Goal: Entertainment & Leisure: Consume media (video, audio)

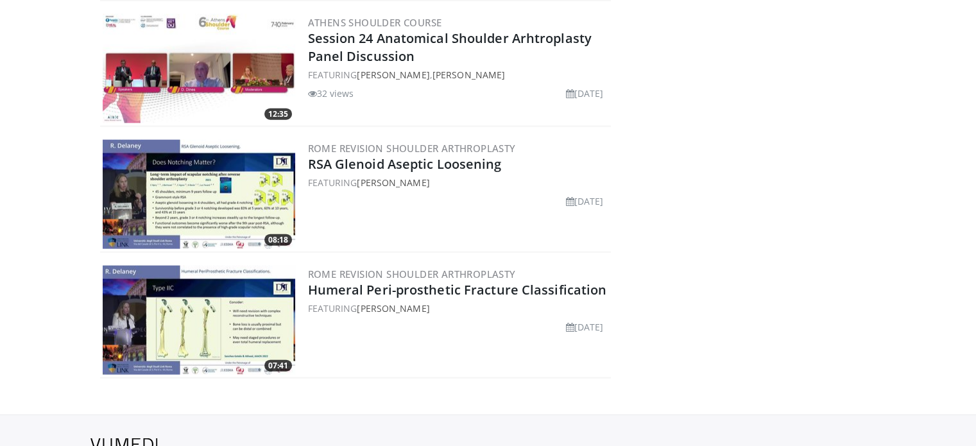
scroll to position [2887, 0]
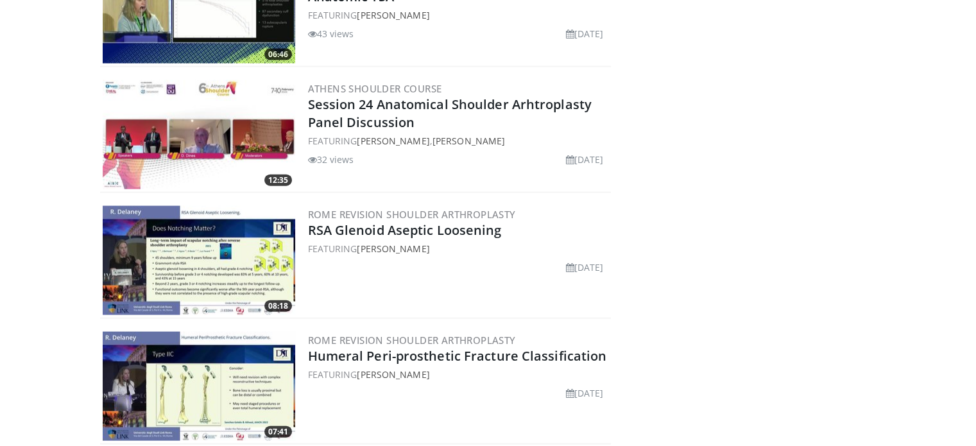
click at [239, 276] on img at bounding box center [199, 260] width 192 height 109
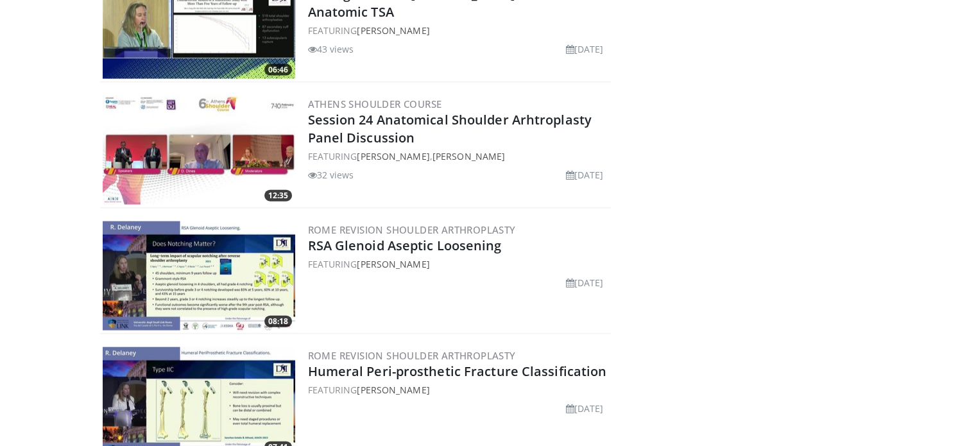
scroll to position [3015, 0]
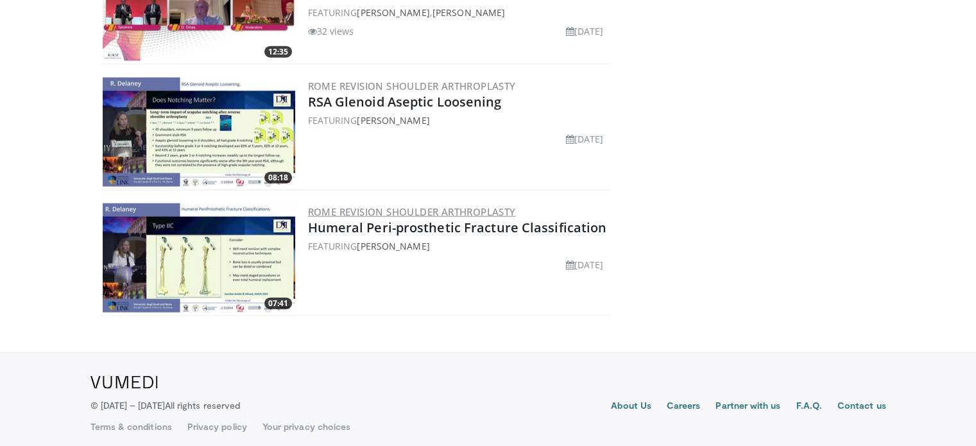
click at [359, 205] on link "Rome Revision Shoulder Arthroplasty" at bounding box center [412, 211] width 208 height 13
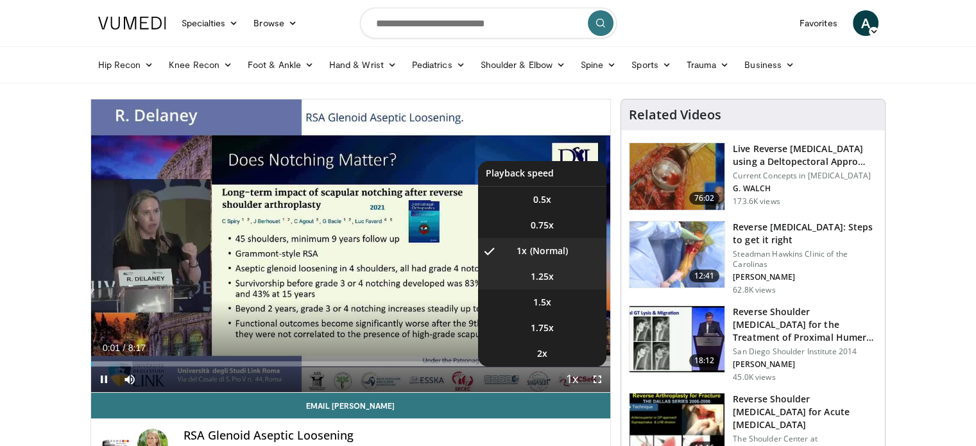
click at [560, 285] on li "1.25x" at bounding box center [542, 277] width 128 height 26
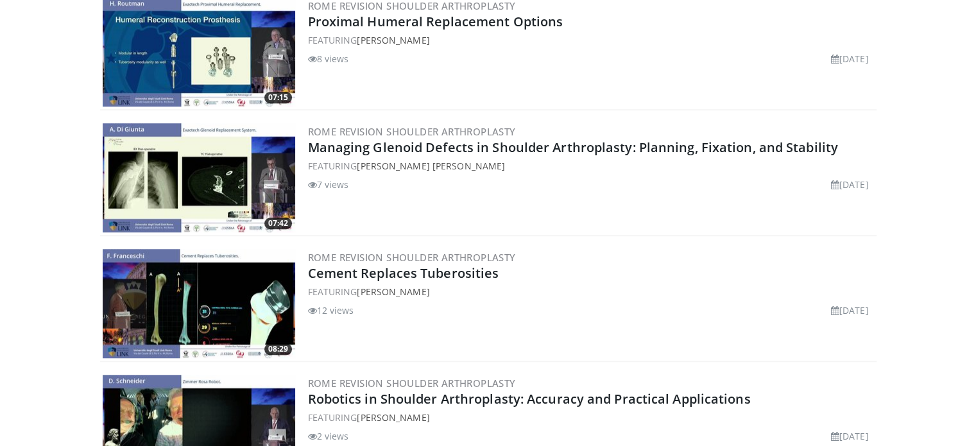
scroll to position [1091, 0]
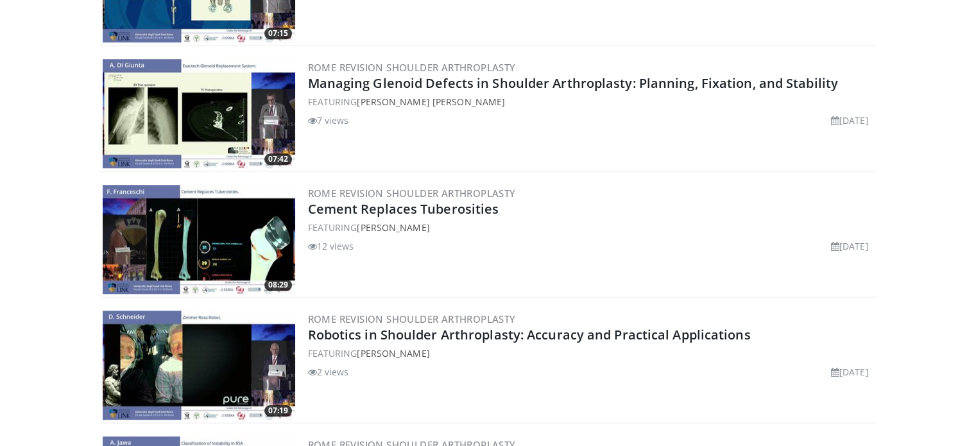
click at [198, 129] on img at bounding box center [199, 113] width 192 height 109
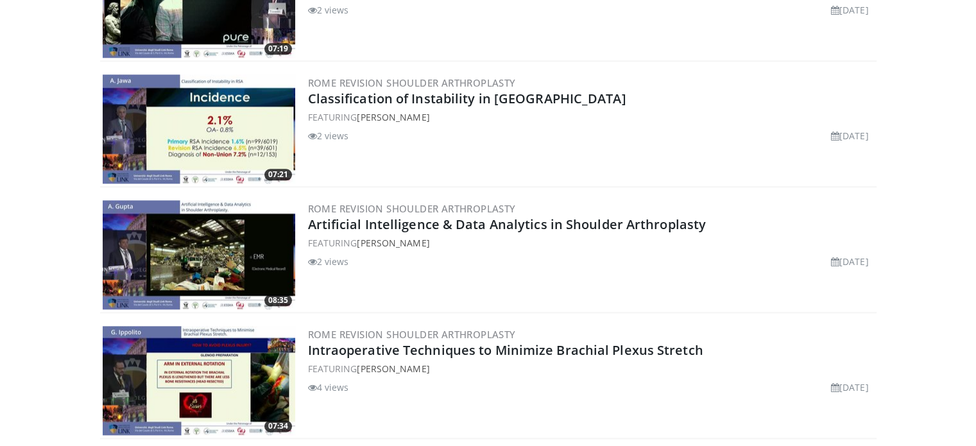
scroll to position [1476, 0]
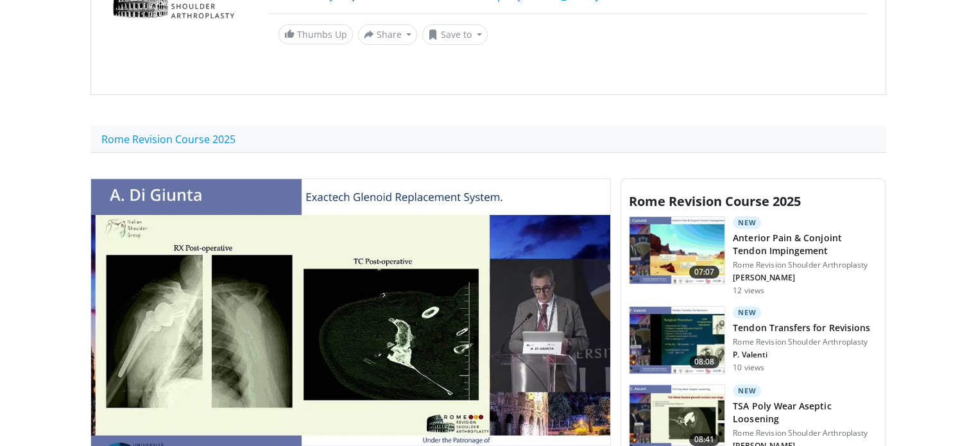
scroll to position [321, 0]
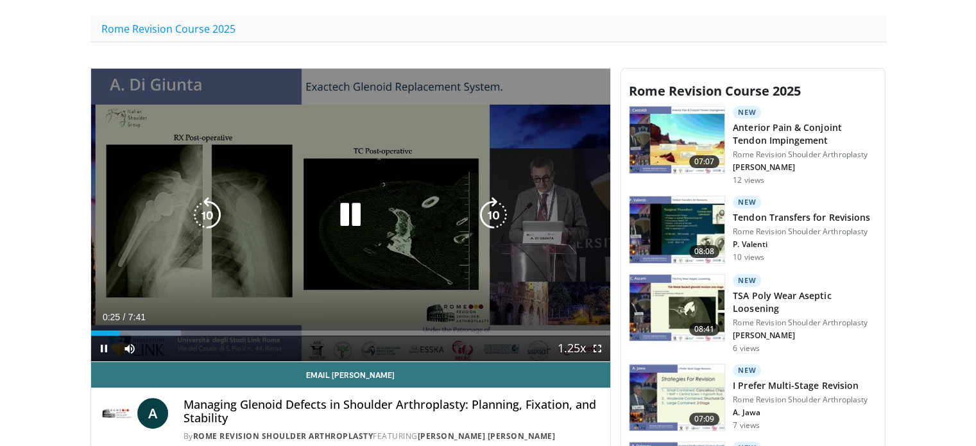
click at [343, 219] on icon "Video Player" at bounding box center [350, 215] width 36 height 36
click at [342, 230] on icon "Video Player" at bounding box center [350, 215] width 36 height 36
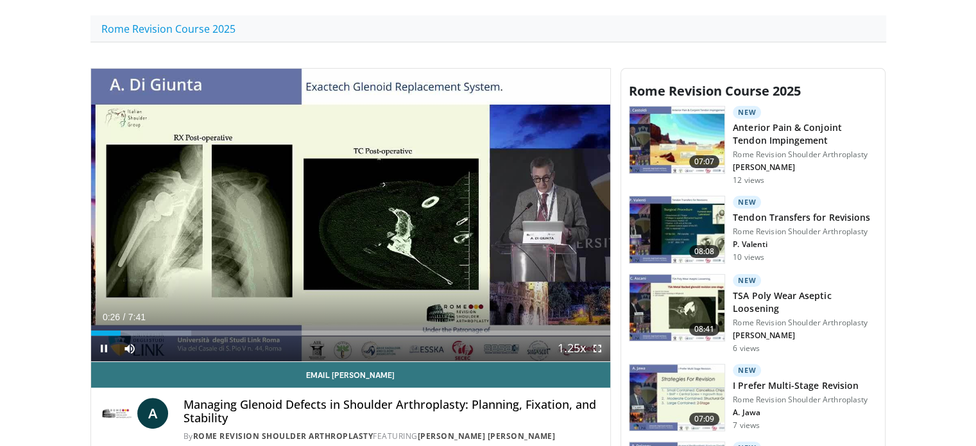
click at [599, 349] on span "Video Player" at bounding box center [597, 349] width 26 height 26
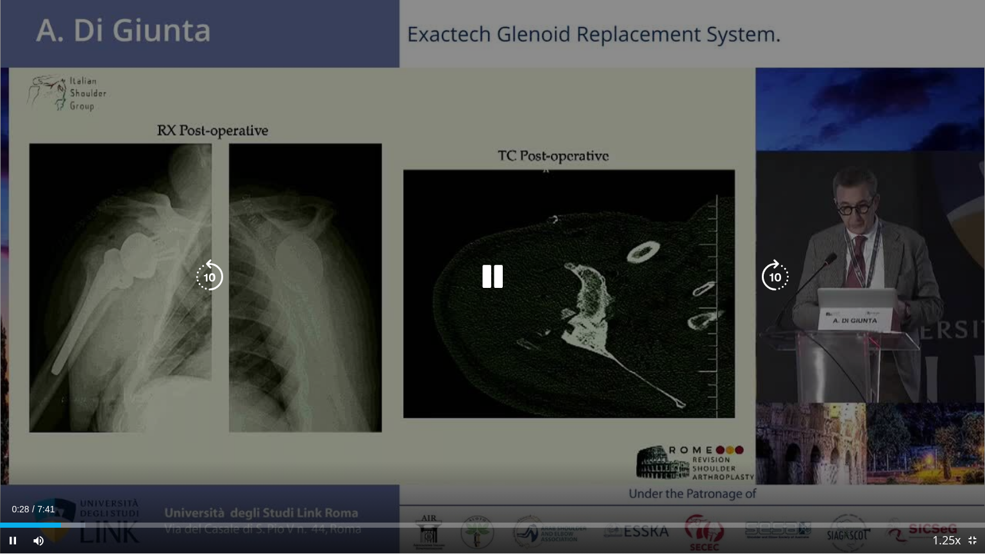
click at [769, 280] on icon "Video Player" at bounding box center [776, 277] width 36 height 36
click at [201, 280] on icon "Video Player" at bounding box center [210, 277] width 36 height 36
click at [760, 282] on icon "Video Player" at bounding box center [776, 277] width 36 height 36
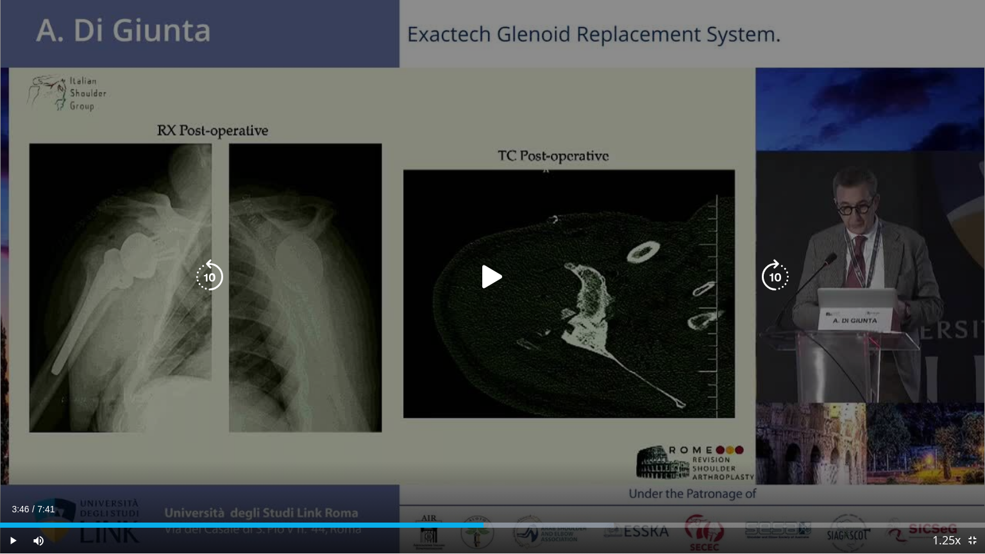
click at [484, 282] on icon "Video Player" at bounding box center [493, 277] width 36 height 36
click at [212, 282] on icon "Video Player" at bounding box center [210, 277] width 36 height 36
click at [774, 276] on icon "Video Player" at bounding box center [776, 277] width 36 height 36
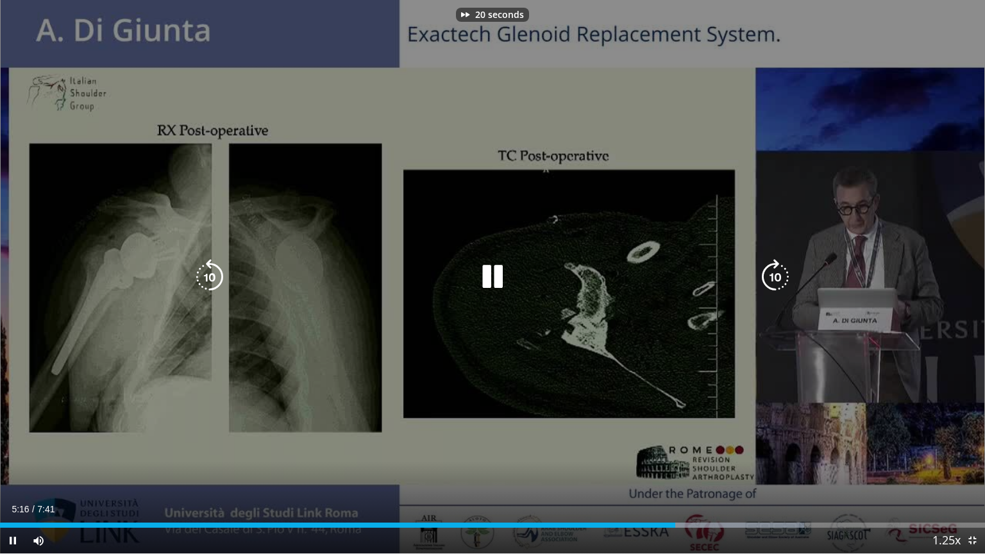
click at [774, 276] on icon "Video Player" at bounding box center [776, 277] width 36 height 36
click at [770, 279] on icon "Video Player" at bounding box center [776, 277] width 36 height 36
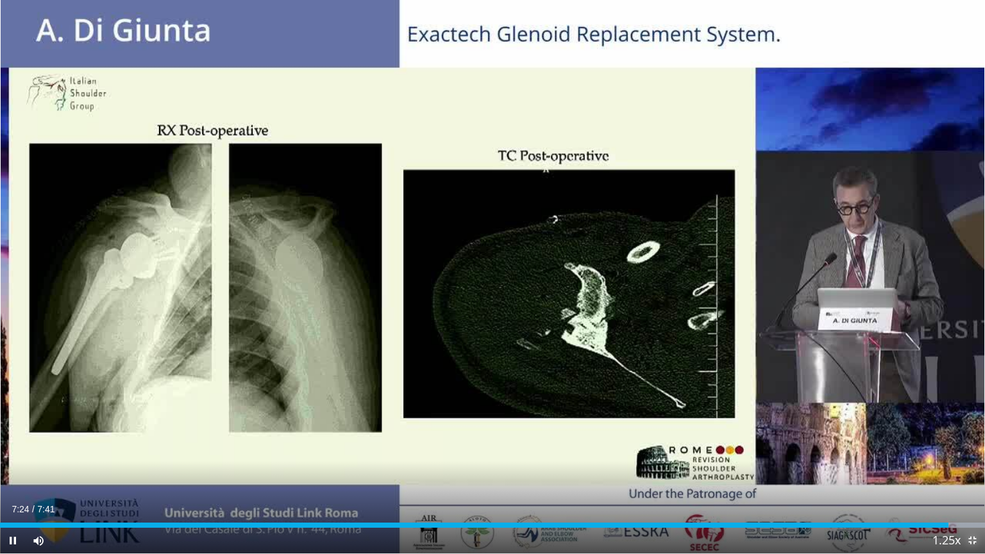
click at [975, 445] on span "Video Player" at bounding box center [973, 541] width 26 height 26
